Goal: Ask a question

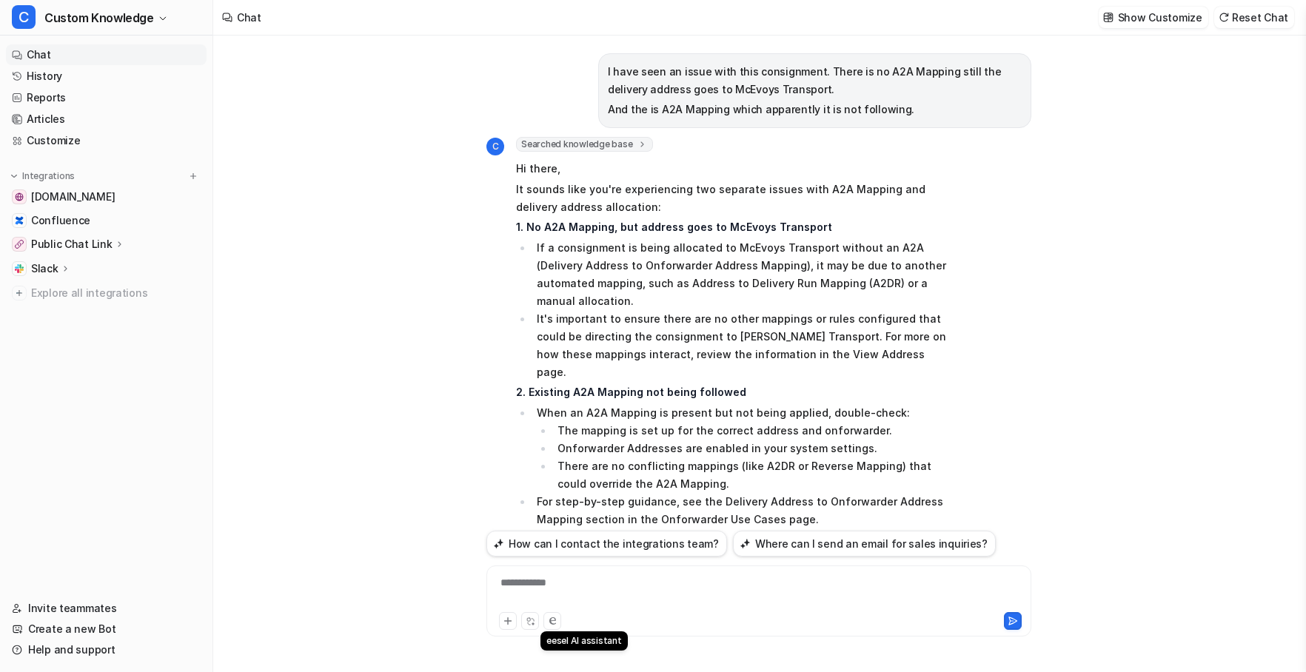
scroll to position [569, 0]
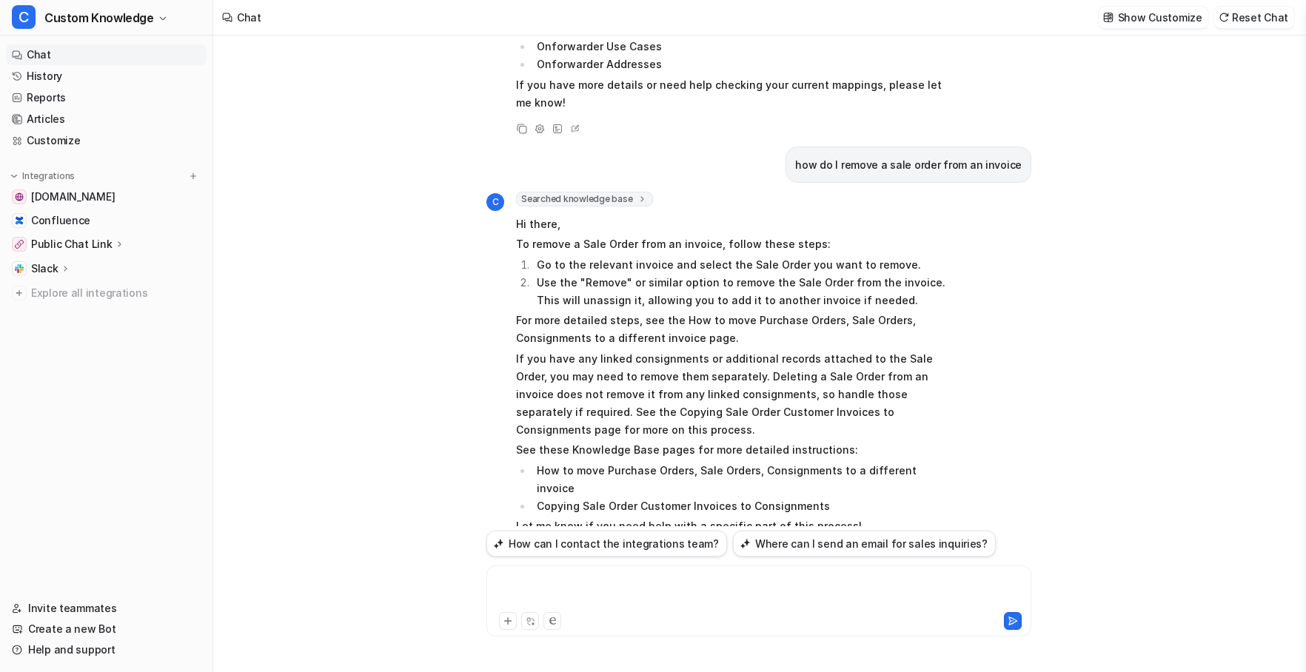
click at [555, 585] on div at bounding box center [759, 592] width 538 height 34
paste div
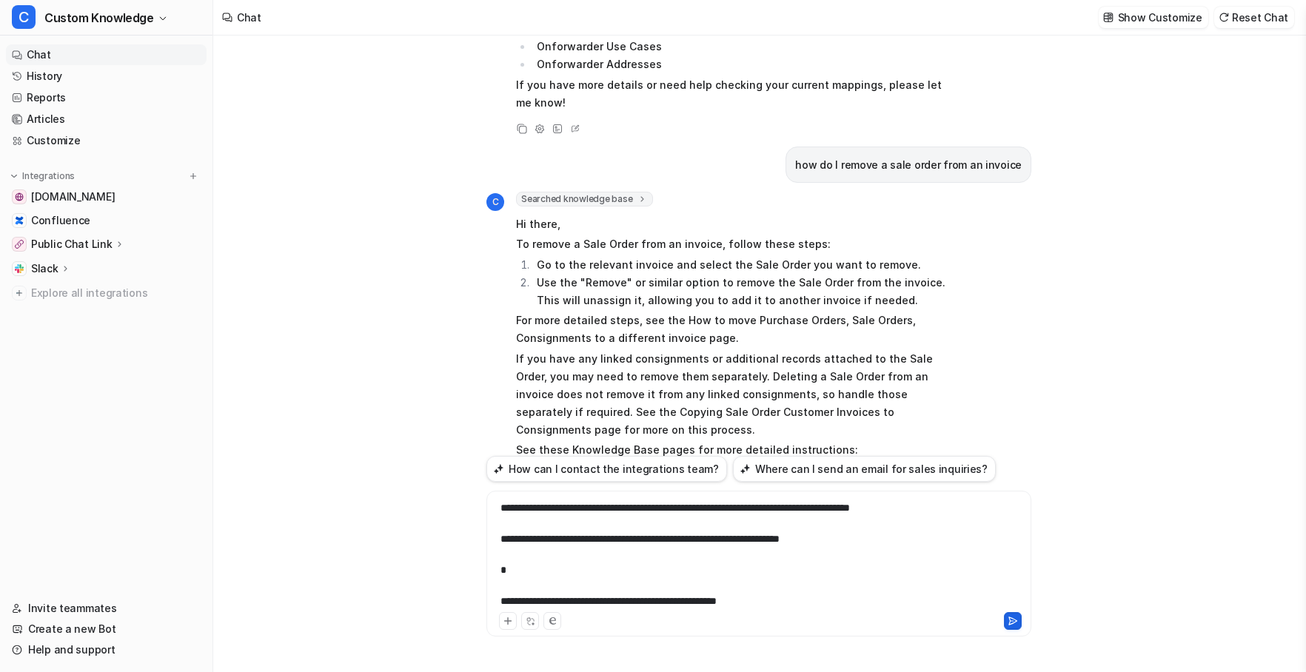
click at [1019, 621] on button at bounding box center [1013, 621] width 18 height 18
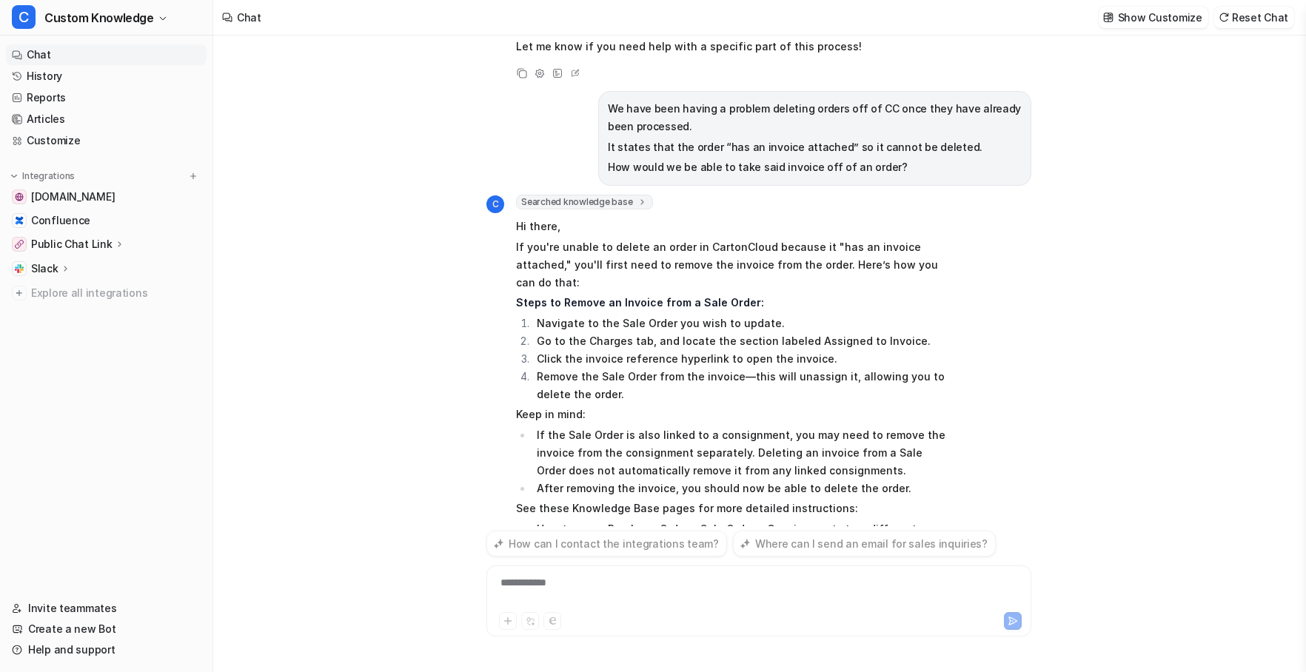
scroll to position [1072, 0]
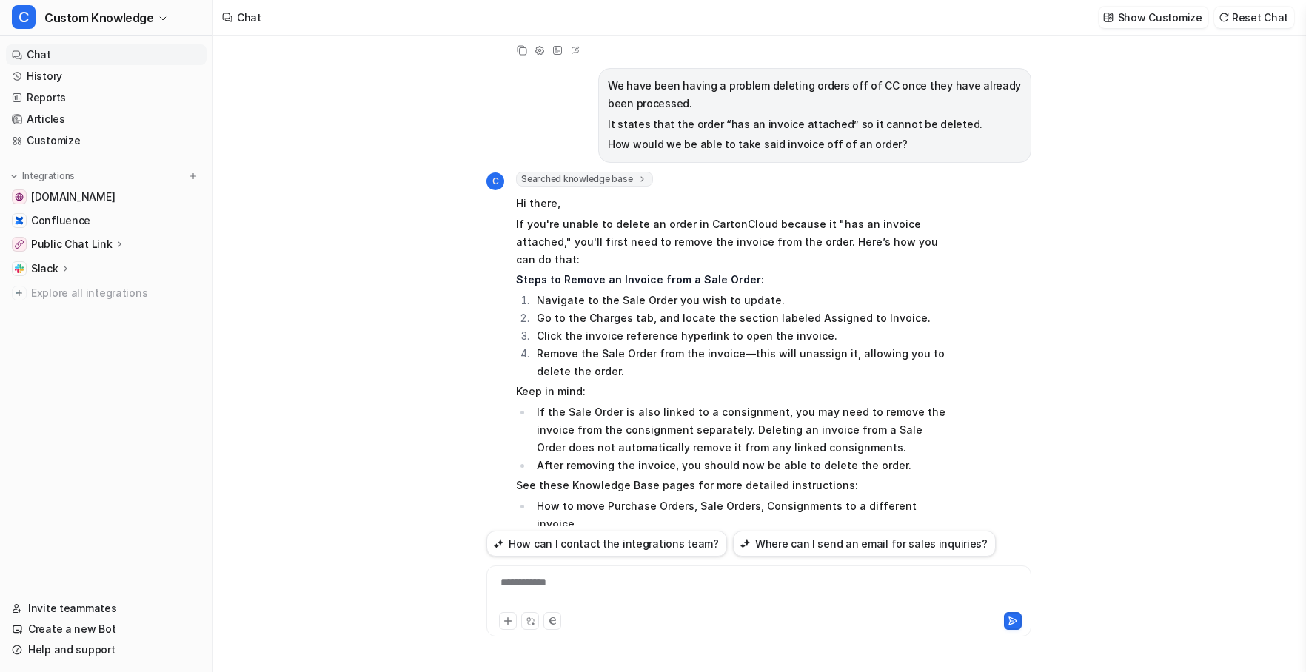
click at [524, 584] on icon at bounding box center [522, 589] width 10 height 10
drag, startPoint x: 933, startPoint y: 433, endPoint x: 538, endPoint y: 440, distance: 394.7
click at [538, 498] on li "How to move Purchase Orders, Sale Orders, Consignments to a different invoice" at bounding box center [740, 516] width 417 height 36
copy li "How to move Purchase Orders, Sale Orders, Consignments to a different invoice"
click at [523, 584] on icon at bounding box center [522, 589] width 10 height 10
